Goal: Task Accomplishment & Management: Manage account settings

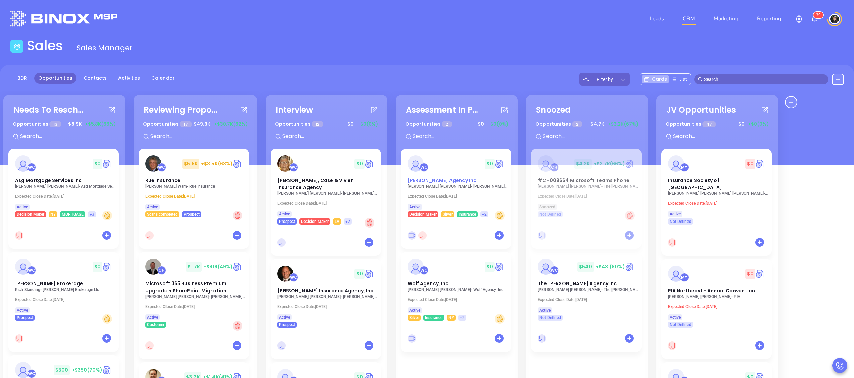
click at [446, 176] on div "WC $ 0 [PERSON_NAME] Agency Inc" at bounding box center [455, 170] width 105 height 29
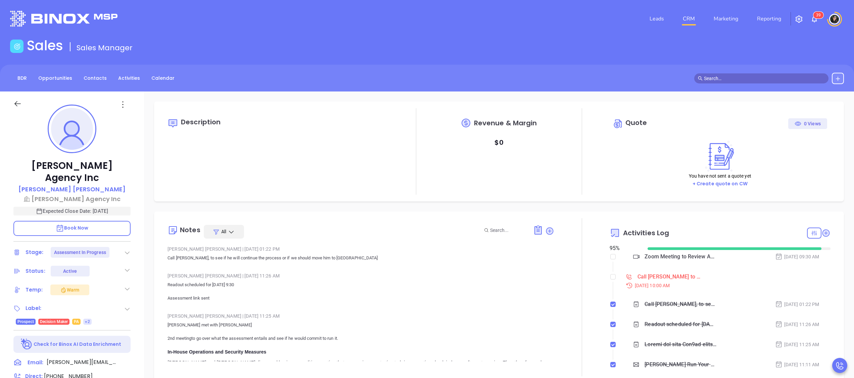
type input "[PERSON_NAME]"
click at [610, 278] on input "checkbox" at bounding box center [612, 276] width 5 height 5
checkbox input "true"
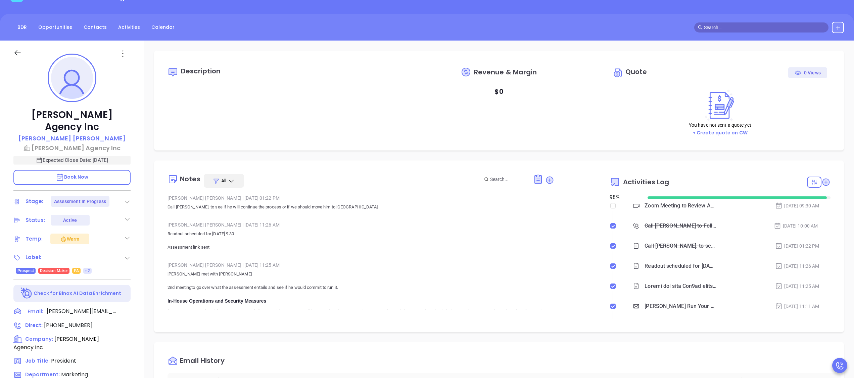
scroll to position [134, 0]
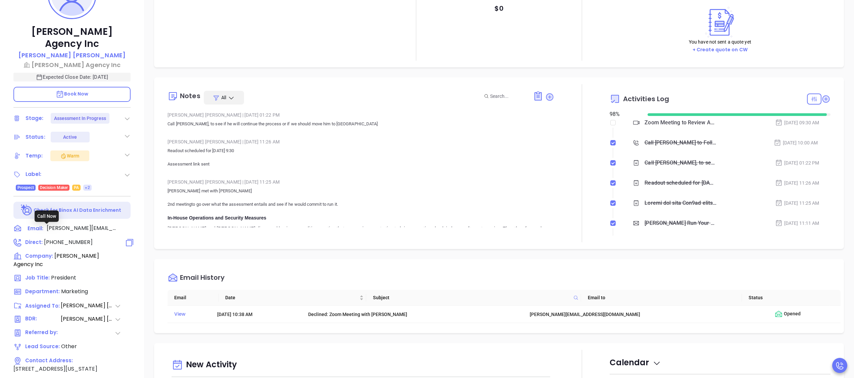
click at [66, 239] on span "[PHONE_NUMBER]" at bounding box center [68, 243] width 49 height 8
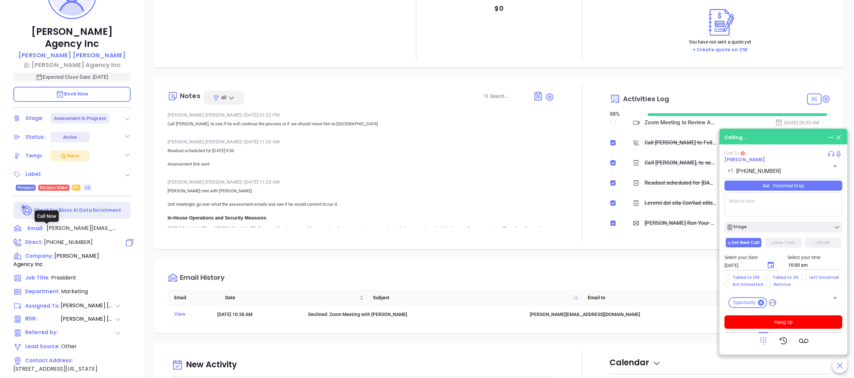
type input "[PHONE_NUMBER]"
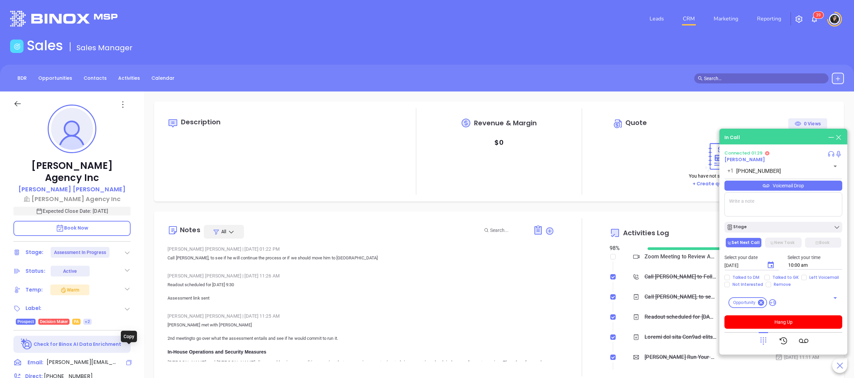
drag, startPoint x: 125, startPoint y: 351, endPoint x: 139, endPoint y: 2, distance: 349.2
click at [125, 360] on icon at bounding box center [128, 363] width 7 height 7
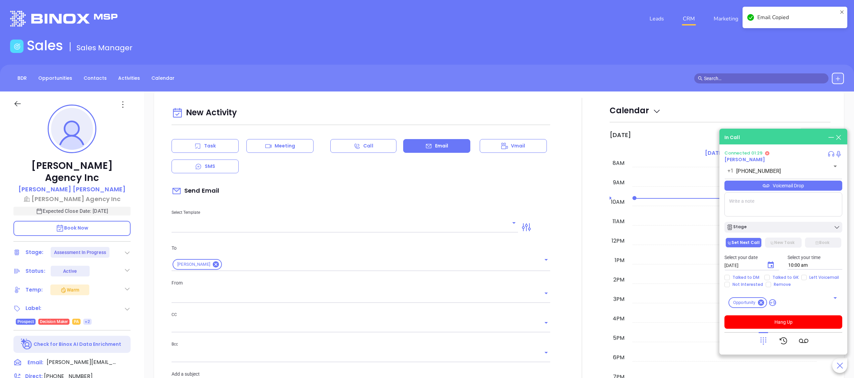
scroll to position [92, 0]
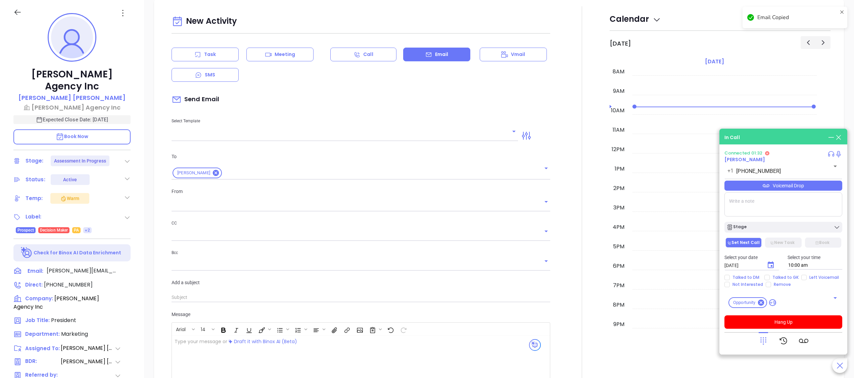
type input "[PERSON_NAME]"
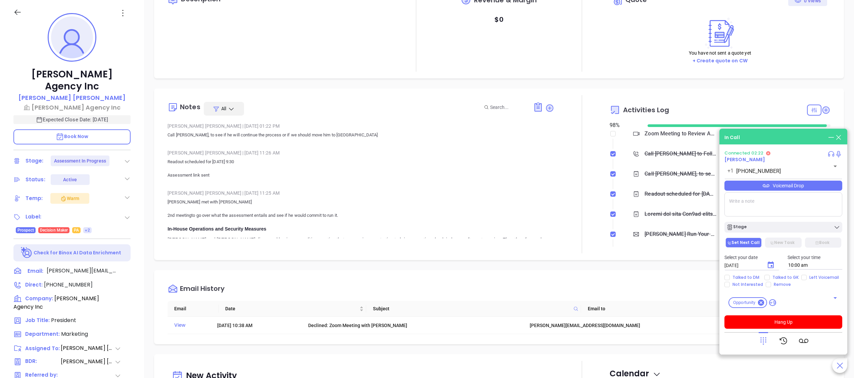
scroll to position [0, 0]
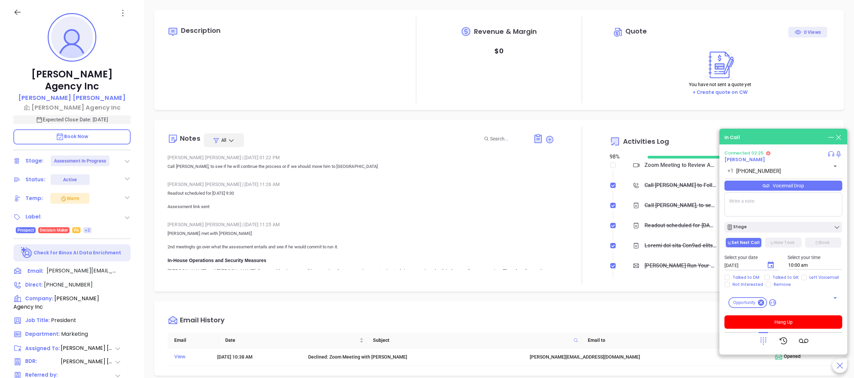
click at [826, 134] on div "In Call" at bounding box center [783, 137] width 118 height 7
click at [830, 136] on icon at bounding box center [830, 137] width 7 height 7
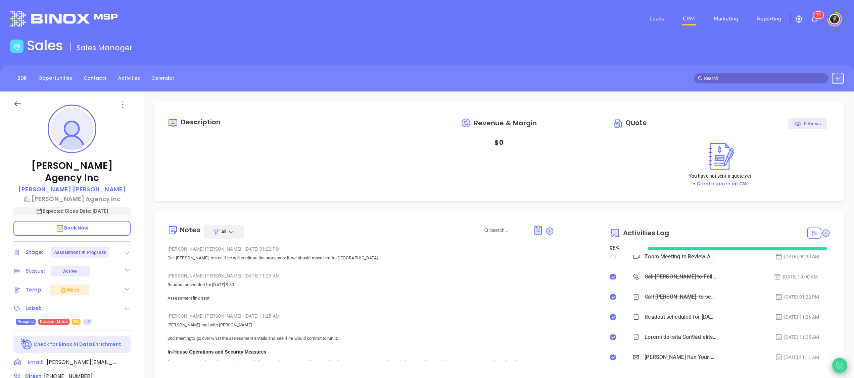
click at [838, 363] on icon at bounding box center [838, 365] width 7 height 7
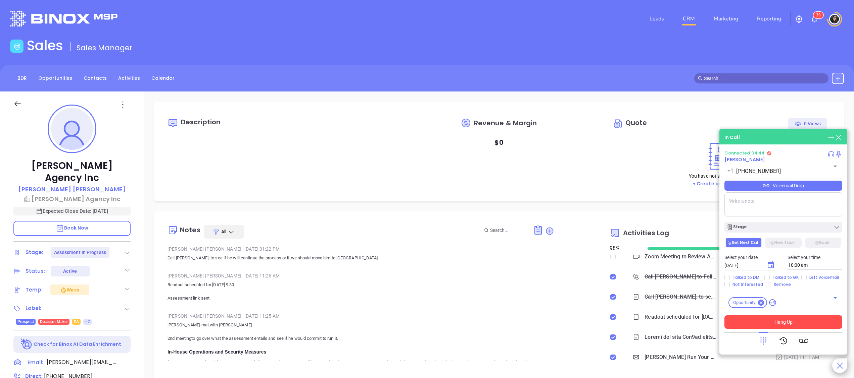
click at [810, 319] on button "Hang Up" at bounding box center [783, 322] width 118 height 13
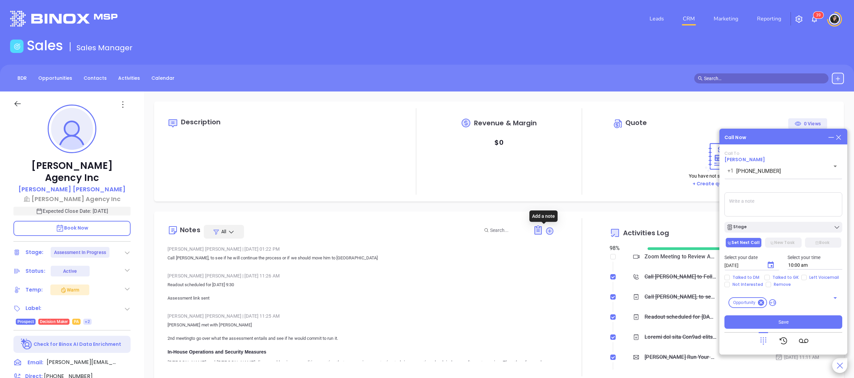
click at [545, 235] on icon at bounding box center [549, 231] width 9 height 9
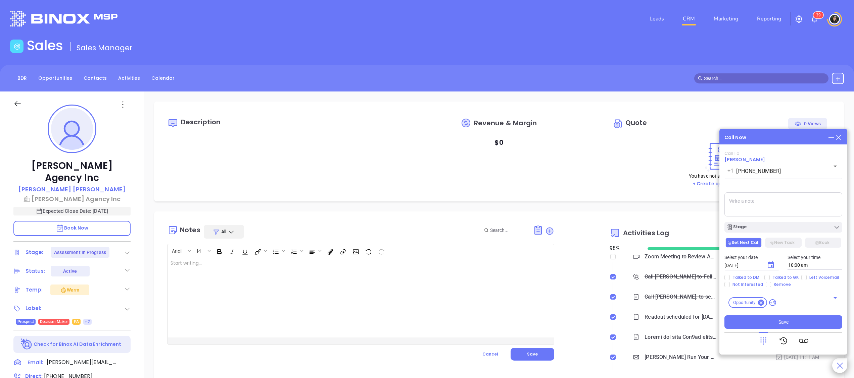
drag, startPoint x: 267, startPoint y: 318, endPoint x: 269, endPoint y: 315, distance: 3.5
click at [269, 316] on div at bounding box center [347, 297] width 359 height 81
drag, startPoint x: 285, startPoint y: 267, endPoint x: 15, endPoint y: 258, distance: 270.2
click at [15, 258] on div "[PERSON_NAME] Agency Inc [PERSON_NAME] Agency Inc Expected Close Date: [DATE] B…" at bounding box center [427, 328] width 854 height 473
click at [835, 137] on icon at bounding box center [837, 137] width 7 height 7
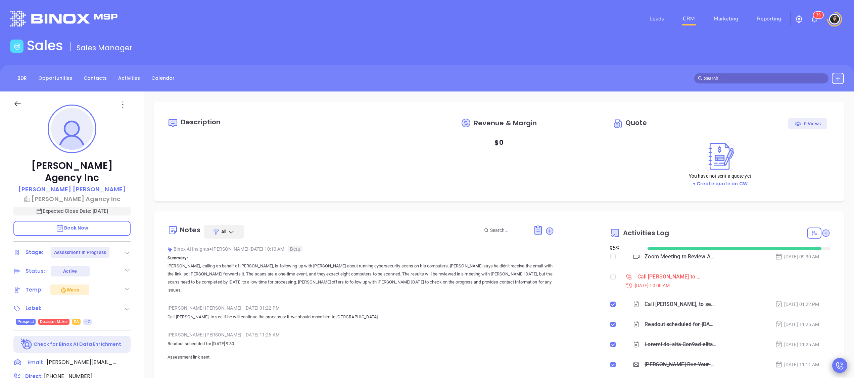
checkbox input "true"
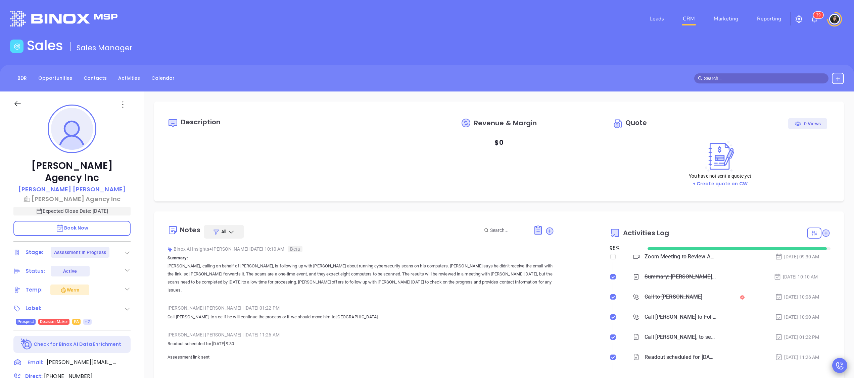
type input "[PERSON_NAME]"
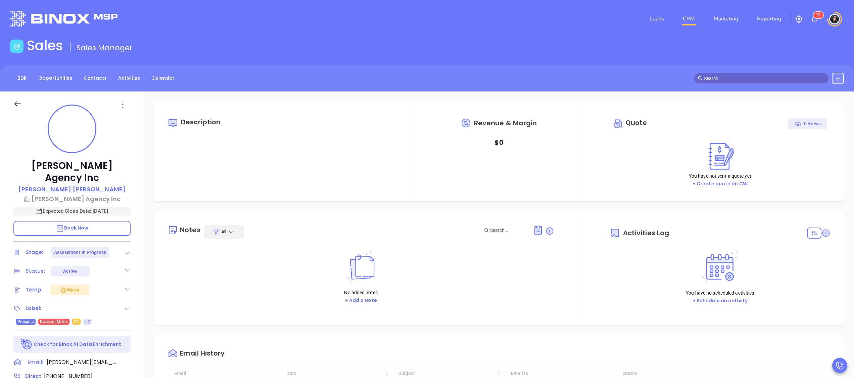
type input "[DATE]"
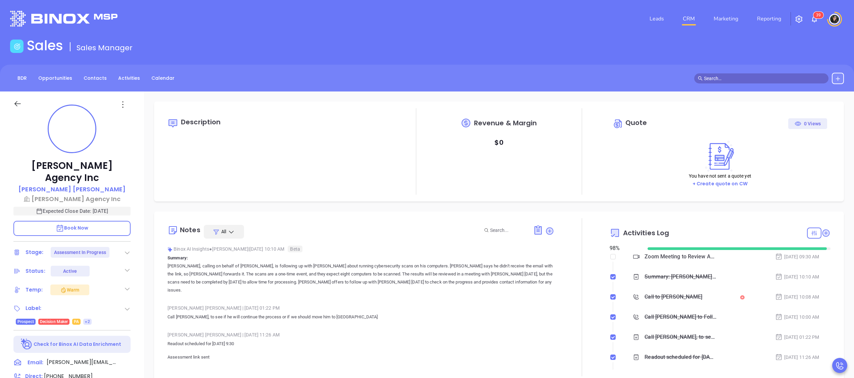
scroll to position [175, 0]
type input "[PERSON_NAME]"
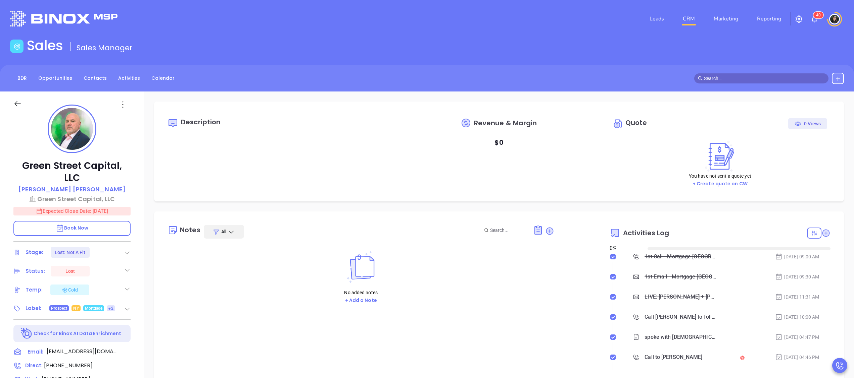
type input "[DATE]"
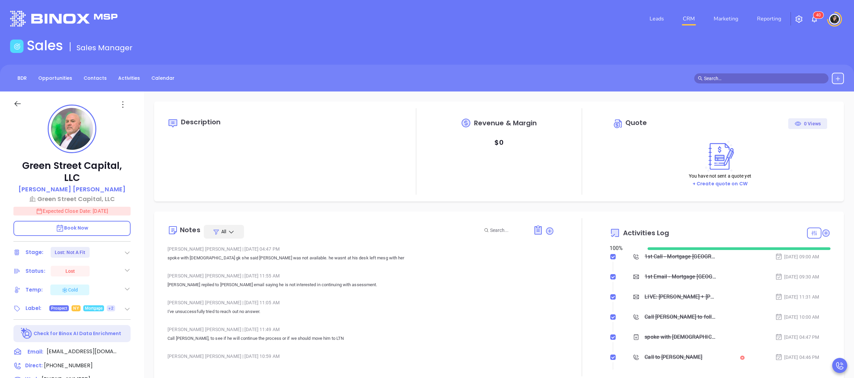
type input "[PERSON_NAME]"
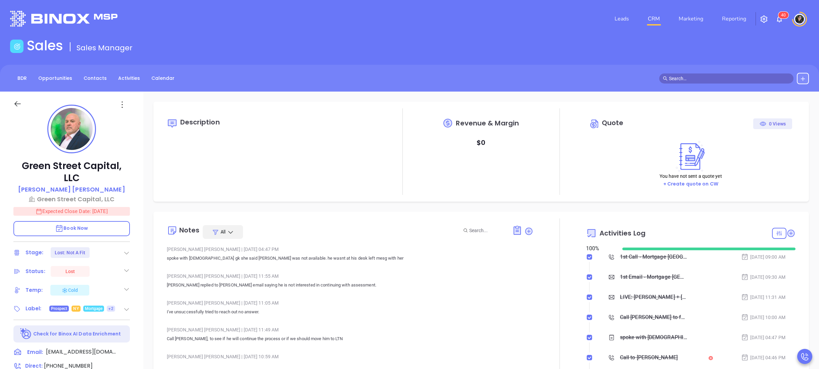
click at [654, 17] on link "CRM" at bounding box center [653, 18] width 17 height 13
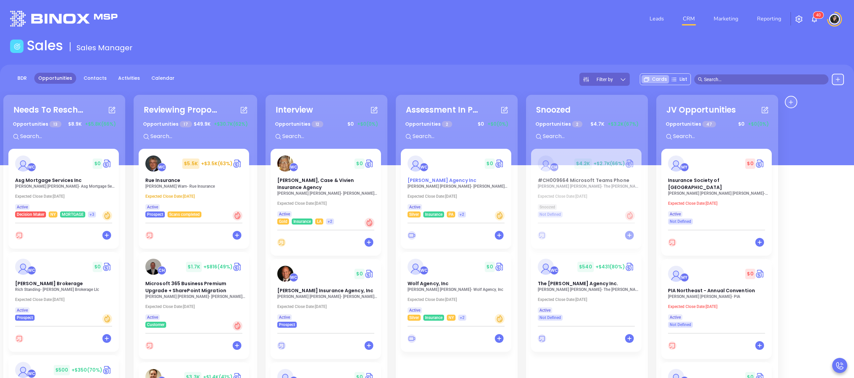
click at [426, 174] on div "WC $ 0 [PERSON_NAME] Agency Inc" at bounding box center [455, 170] width 105 height 29
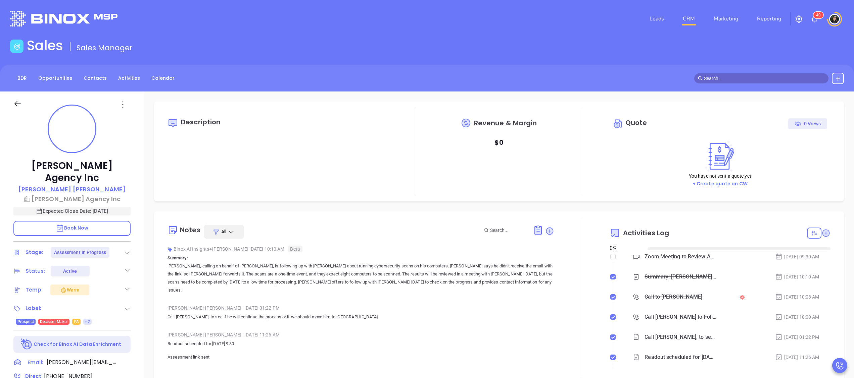
type input "[DATE]"
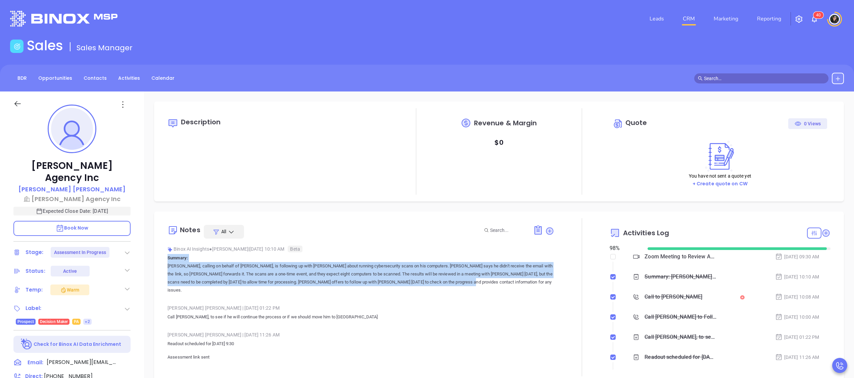
drag, startPoint x: 166, startPoint y: 260, endPoint x: 535, endPoint y: 286, distance: 370.0
click at [533, 286] on div "Notes All Binox AI Insights ● Wendy Hernandez | Sep 25, 2025 10:10 AM Beta Summ…" at bounding box center [499, 297] width 676 height 158
type input "[PERSON_NAME]"
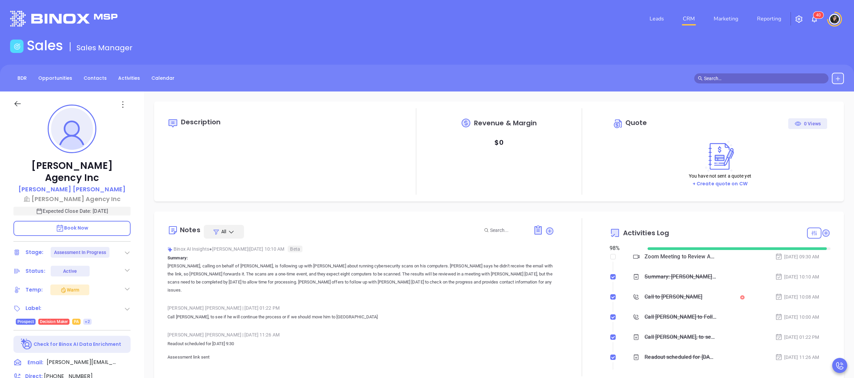
drag, startPoint x: 535, startPoint y: 286, endPoint x: 428, endPoint y: 306, distance: 108.9
click at [428, 313] on p "Call [PERSON_NAME], to see if he will continue the process or if we should move…" at bounding box center [360, 317] width 386 height 8
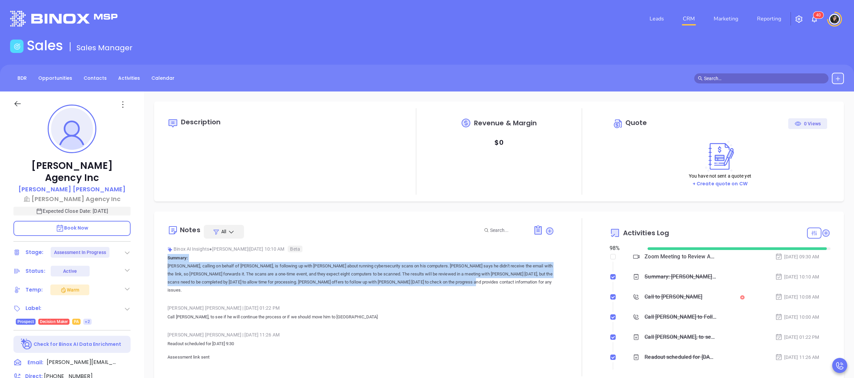
drag, startPoint x: 488, startPoint y: 285, endPoint x: 164, endPoint y: 260, distance: 325.0
click at [164, 260] on div "Notes All Binox AI Insights ● Wendy Hernandez | Sep 25, 2025 10:10 AM Beta Summ…" at bounding box center [499, 297] width 676 height 158
drag, startPoint x: 164, startPoint y: 260, endPoint x: 443, endPoint y: 288, distance: 280.5
click at [443, 288] on div "Binox AI Insights ● Wendy Hernandez | Sep 25, 2025 10:10 AM Beta Summary: Wendy…" at bounding box center [360, 272] width 386 height 56
click at [442, 279] on p "[PERSON_NAME], calling on behalf of [PERSON_NAME], is following up with [PERSON…" at bounding box center [360, 278] width 386 height 32
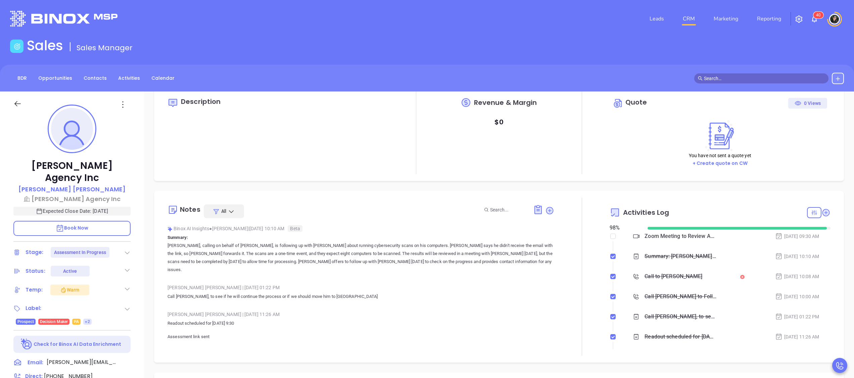
scroll to position [0, 0]
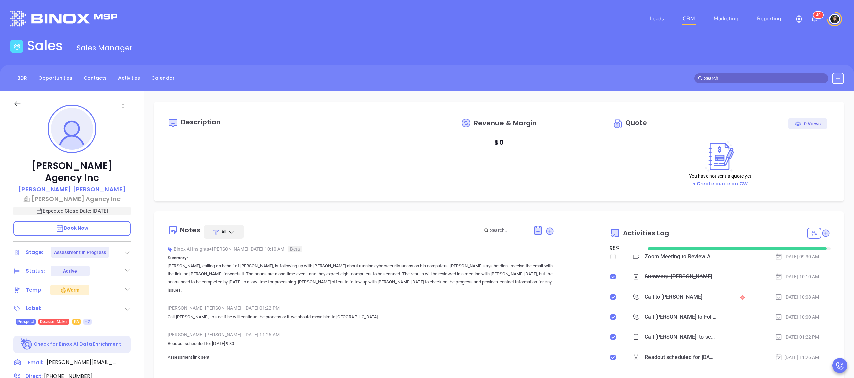
click at [686, 16] on link "CRM" at bounding box center [688, 18] width 17 height 13
